Goal: Information Seeking & Learning: Learn about a topic

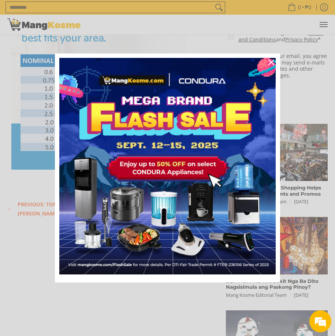
scroll to position [73, 0]
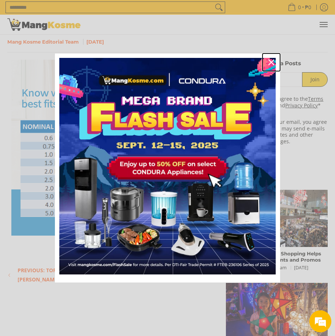
click at [270, 62] on icon "close icon" at bounding box center [271, 62] width 6 height 6
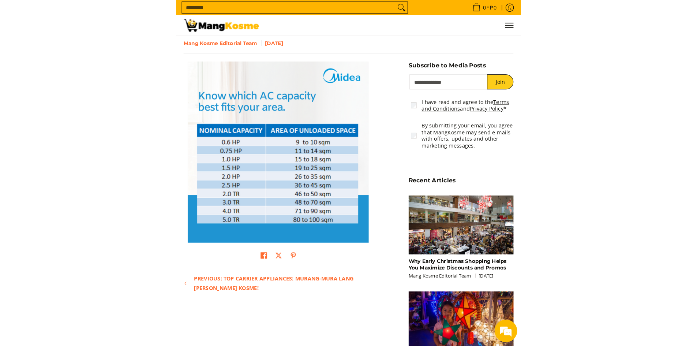
scroll to position [77, 0]
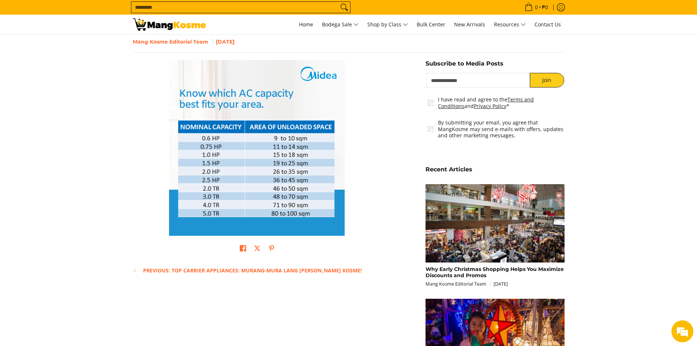
click at [255, 163] on img at bounding box center [257, 148] width 176 height 176
click at [274, 156] on img at bounding box center [257, 148] width 176 height 176
click at [236, 146] on img at bounding box center [257, 148] width 176 height 176
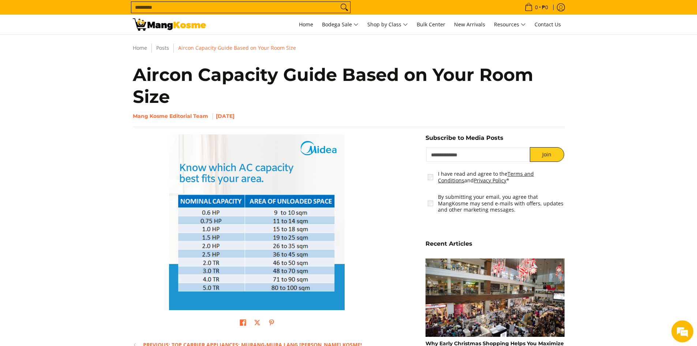
scroll to position [0, 0]
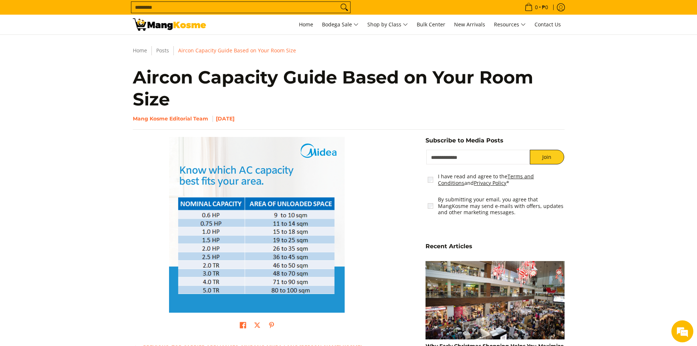
click at [258, 148] on img at bounding box center [257, 225] width 176 height 176
click at [278, 252] on img at bounding box center [257, 225] width 176 height 176
click at [281, 249] on img at bounding box center [257, 225] width 176 height 176
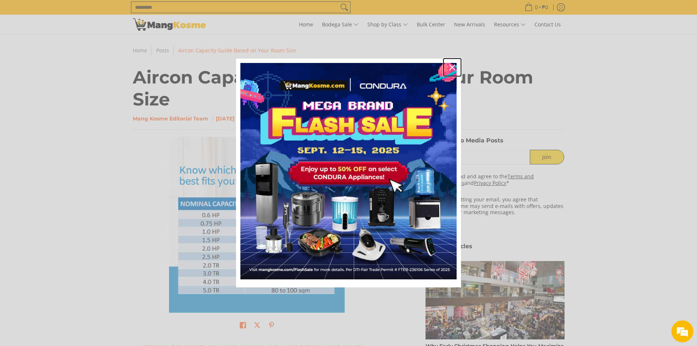
click at [452, 66] on icon "close icon" at bounding box center [453, 67] width 6 height 6
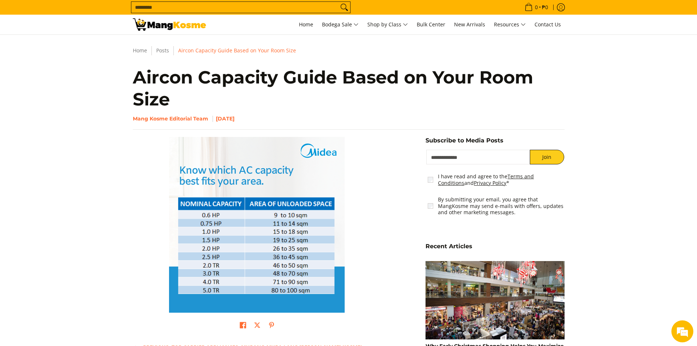
click at [284, 187] on img at bounding box center [257, 225] width 176 height 176
